Goal: Manage account settings

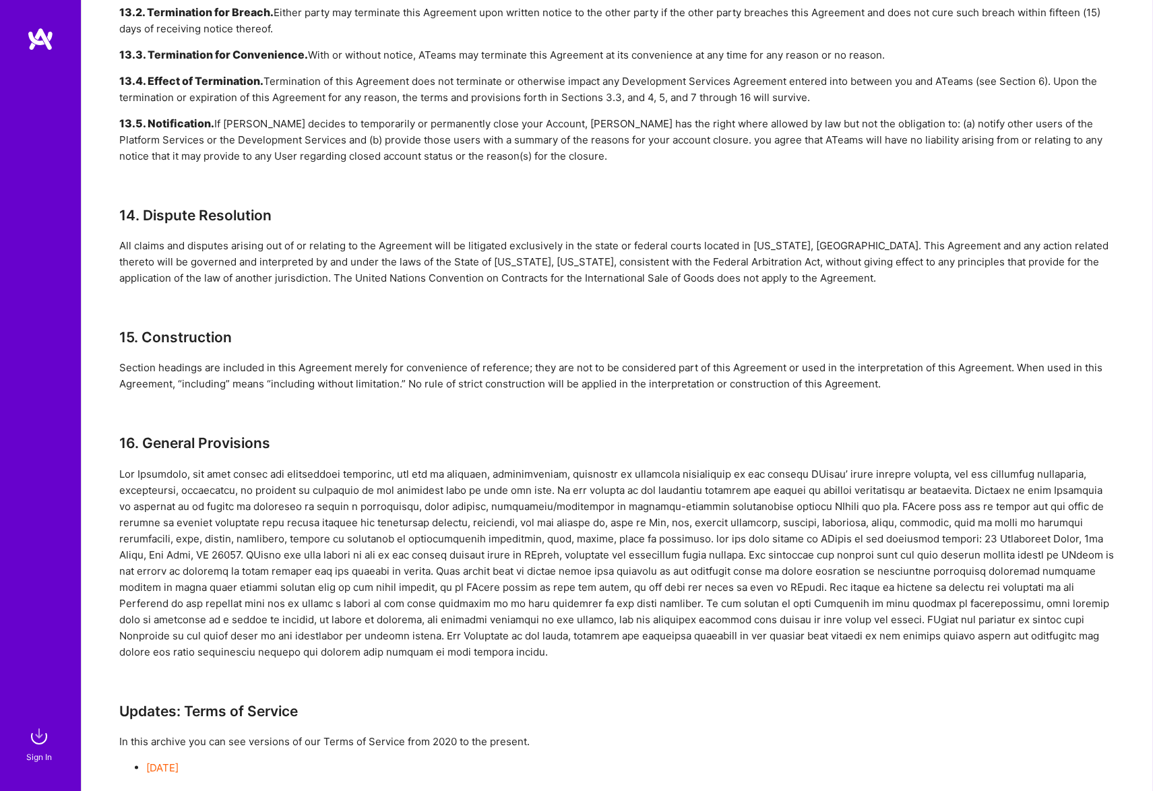
scroll to position [3421, 0]
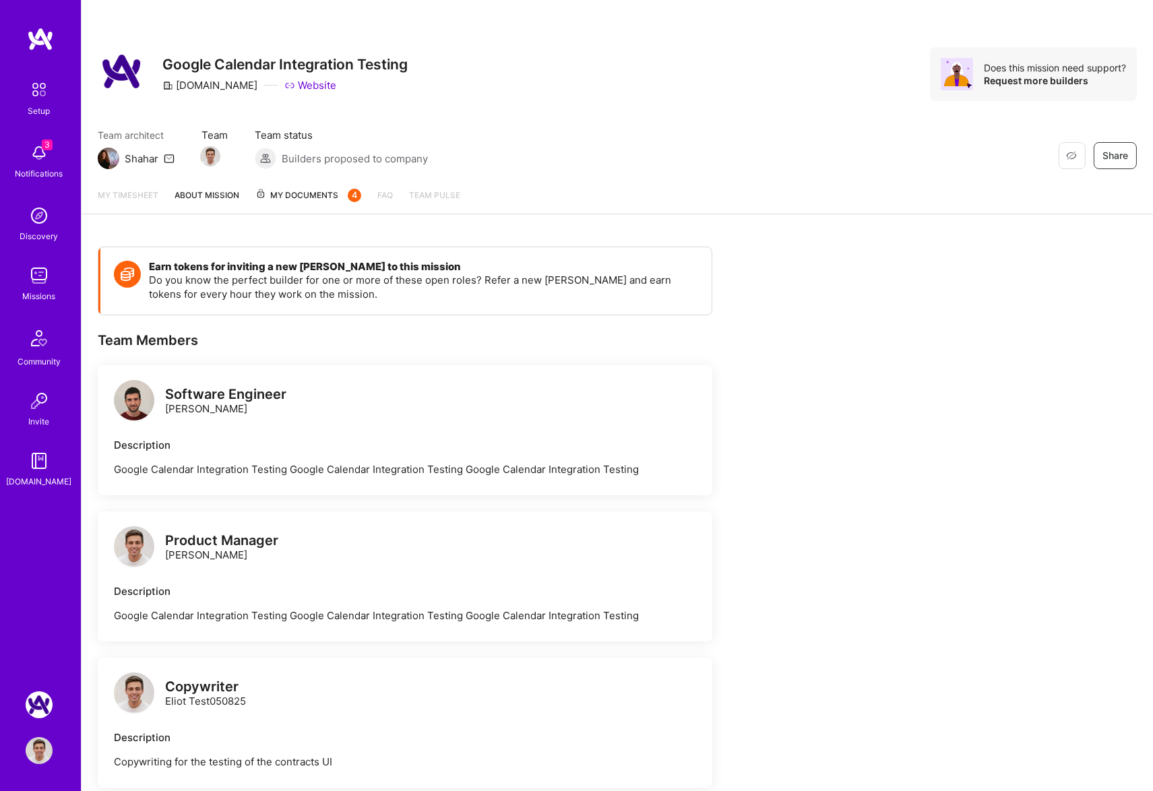
click at [40, 743] on img at bounding box center [39, 750] width 27 height 27
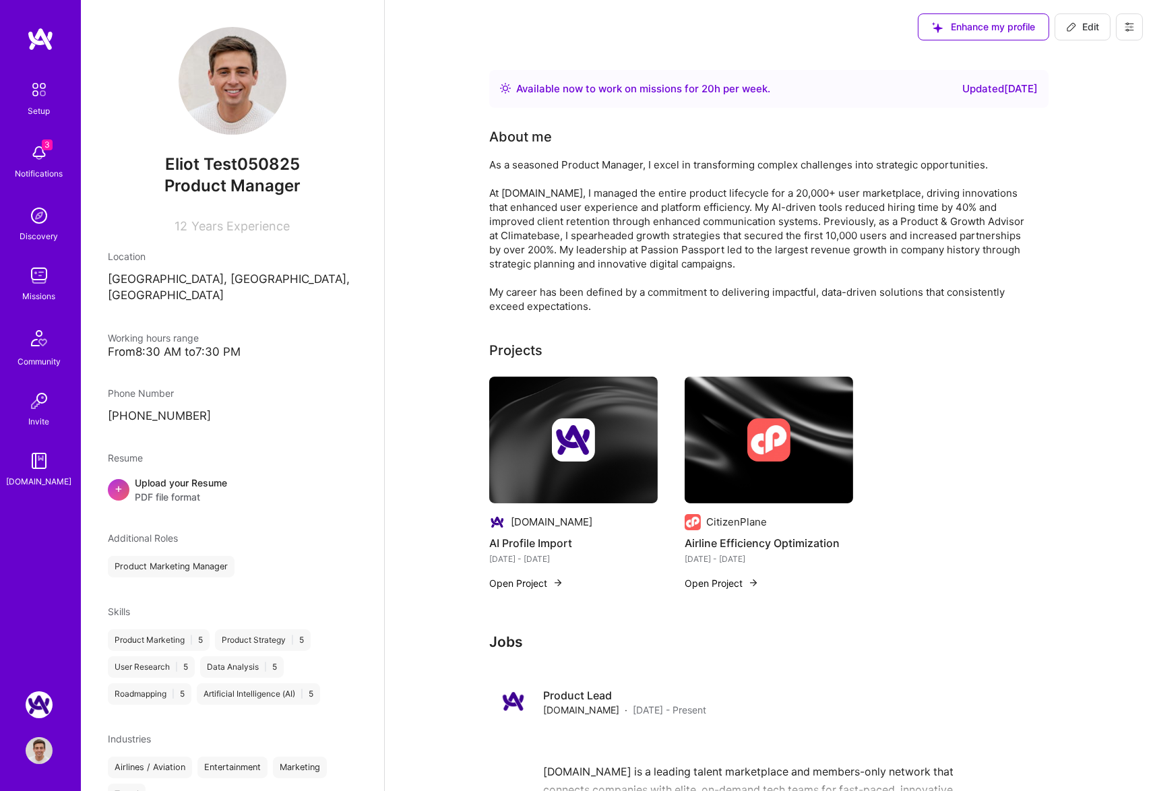
click at [1127, 29] on icon at bounding box center [1129, 27] width 8 height 8
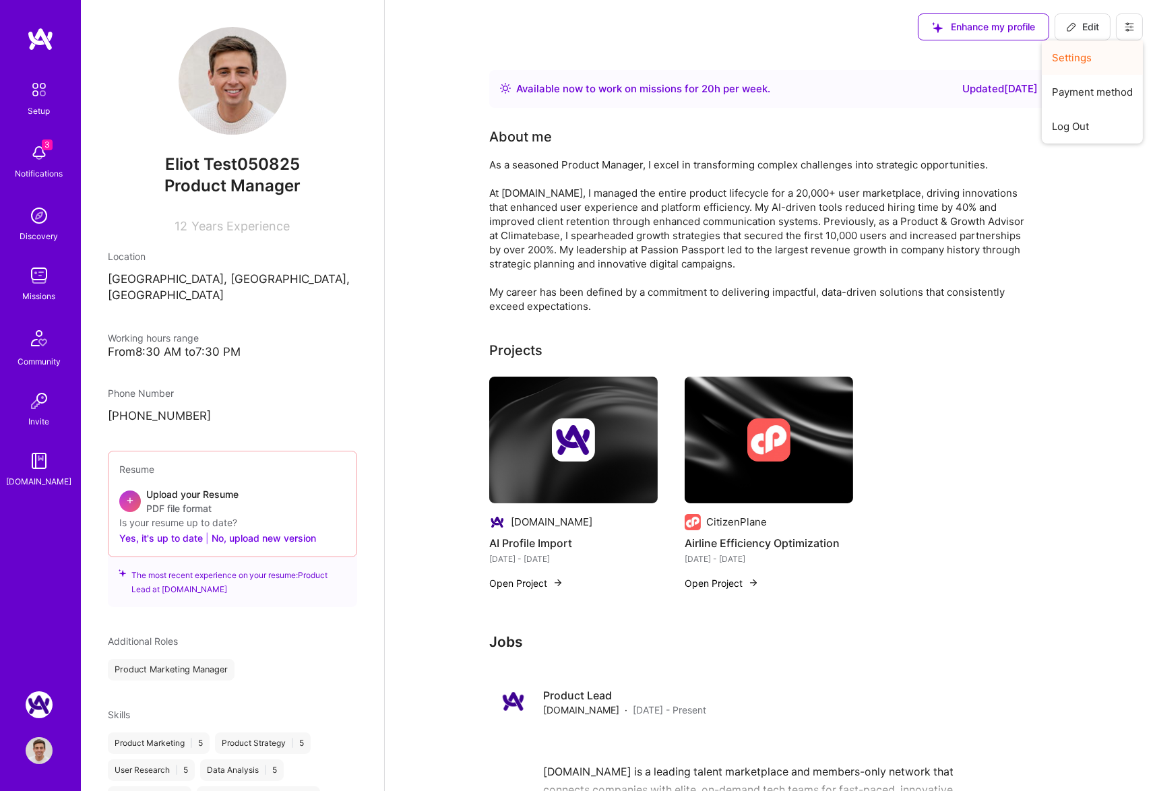
click at [1083, 61] on button "Settings" at bounding box center [1092, 57] width 101 height 34
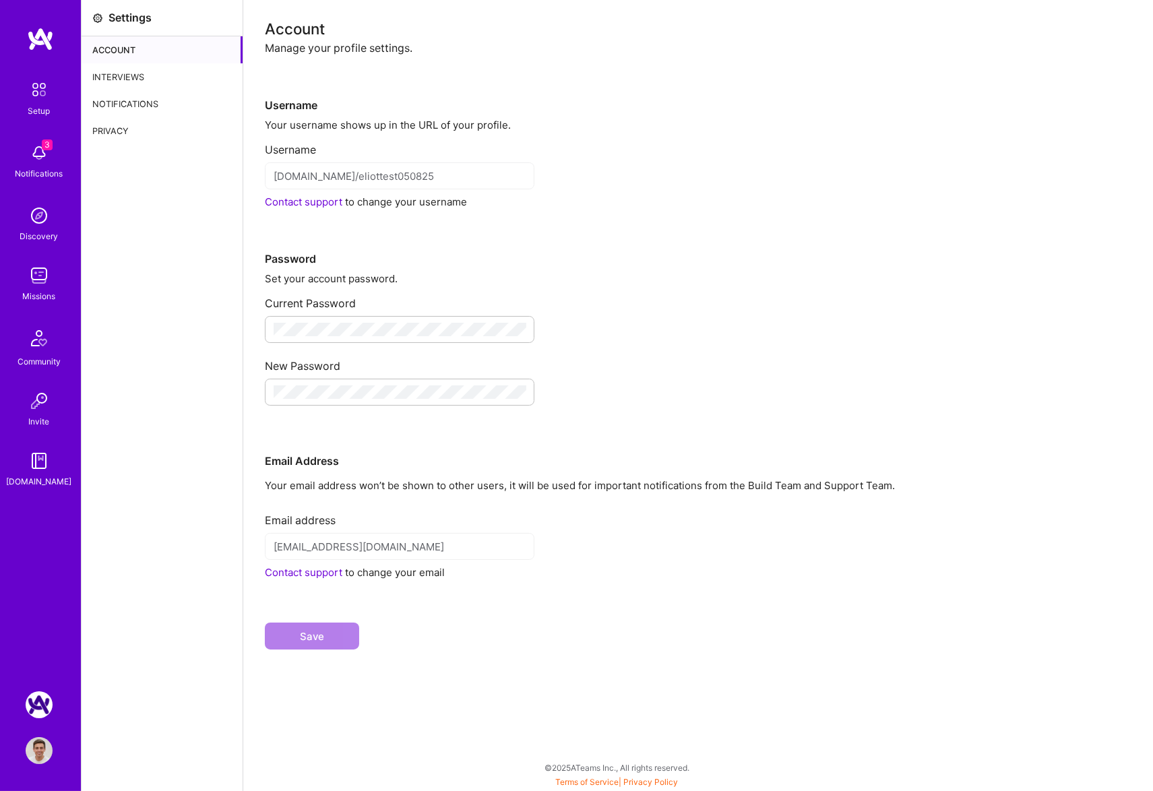
click at [154, 72] on div "Interviews" at bounding box center [162, 76] width 161 height 27
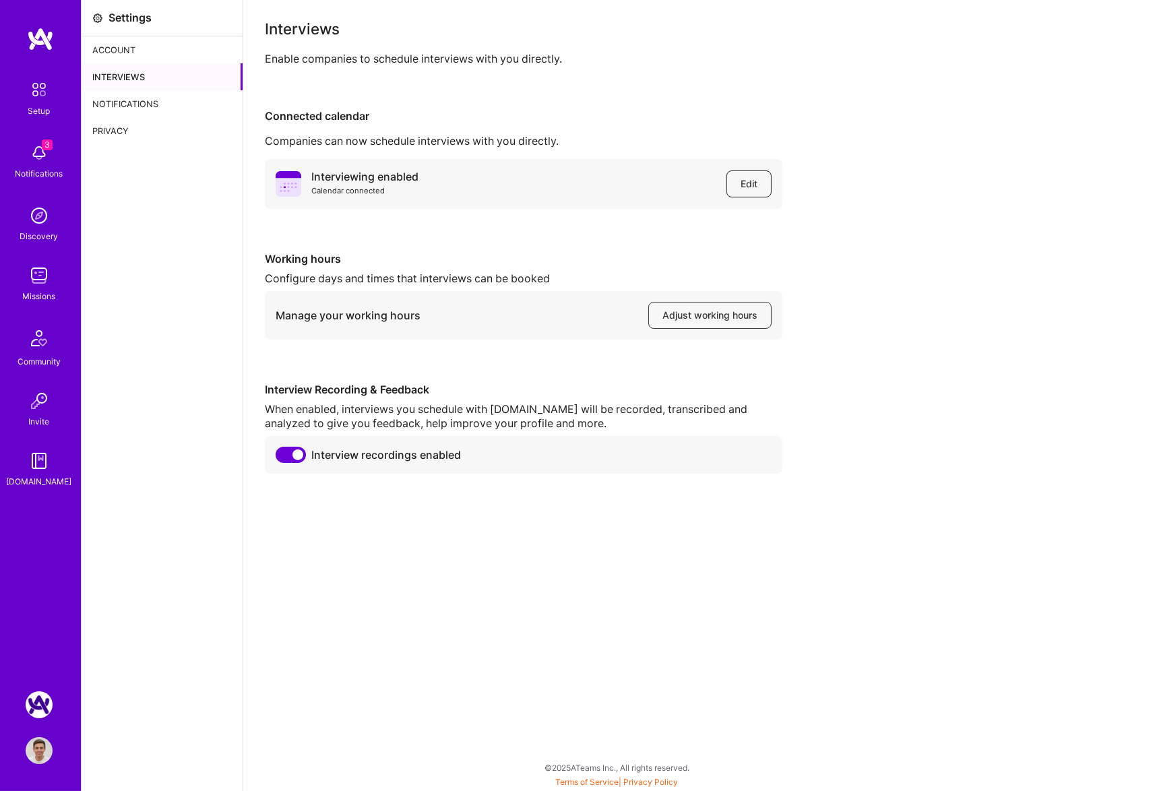
click at [749, 189] on span "Edit" at bounding box center [749, 183] width 17 height 13
